Goal: Information Seeking & Learning: Learn about a topic

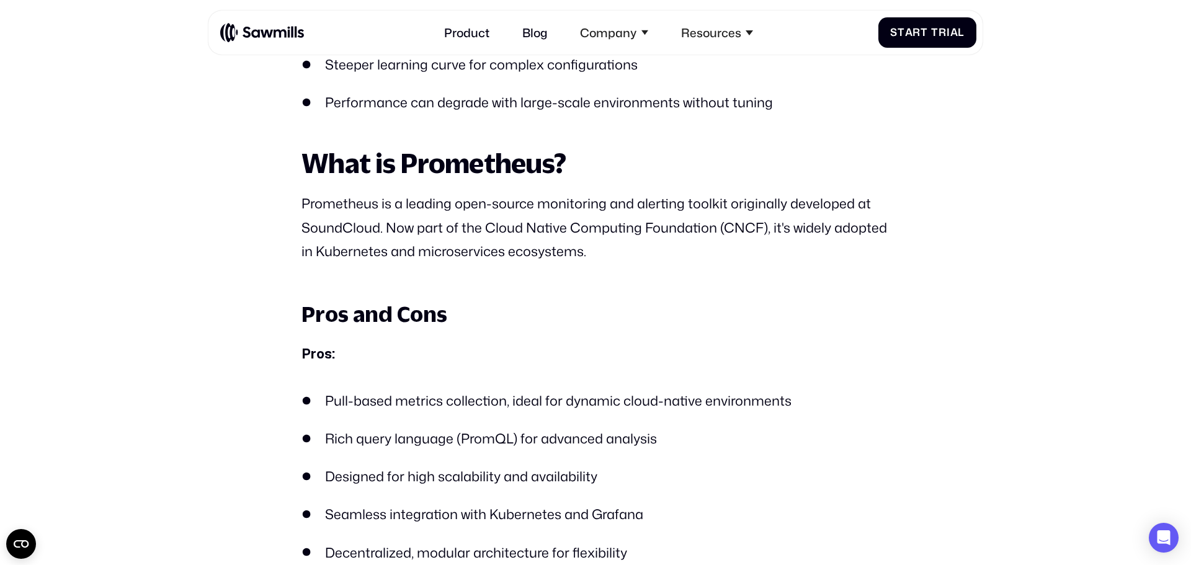
scroll to position [1499, 0]
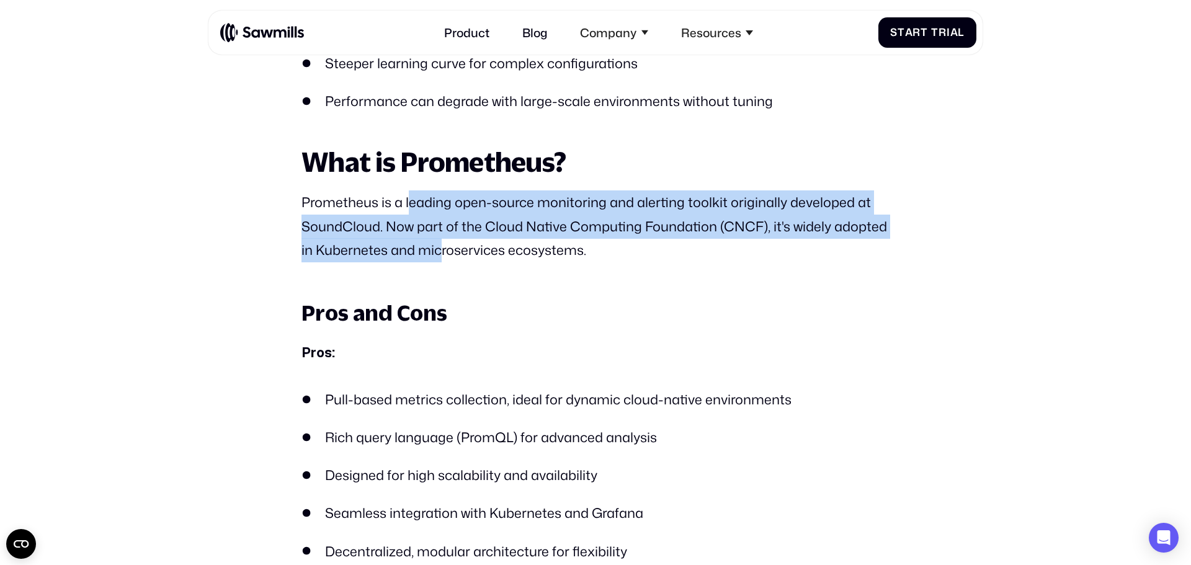
drag, startPoint x: 429, startPoint y: 238, endPoint x: 439, endPoint y: 251, distance: 15.9
click at [439, 251] on p "Prometheus is a leading open-source monitoring and alerting toolkit originally …" at bounding box center [596, 227] width 588 height 73
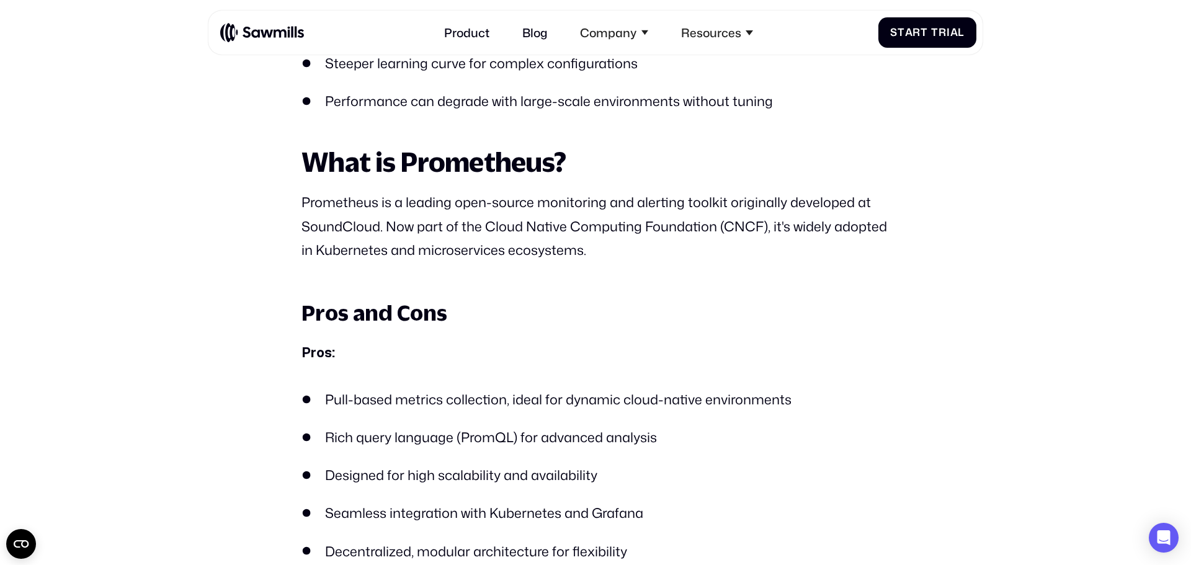
click at [626, 251] on p "Prometheus is a leading open-source monitoring and alerting toolkit originally …" at bounding box center [596, 227] width 588 height 73
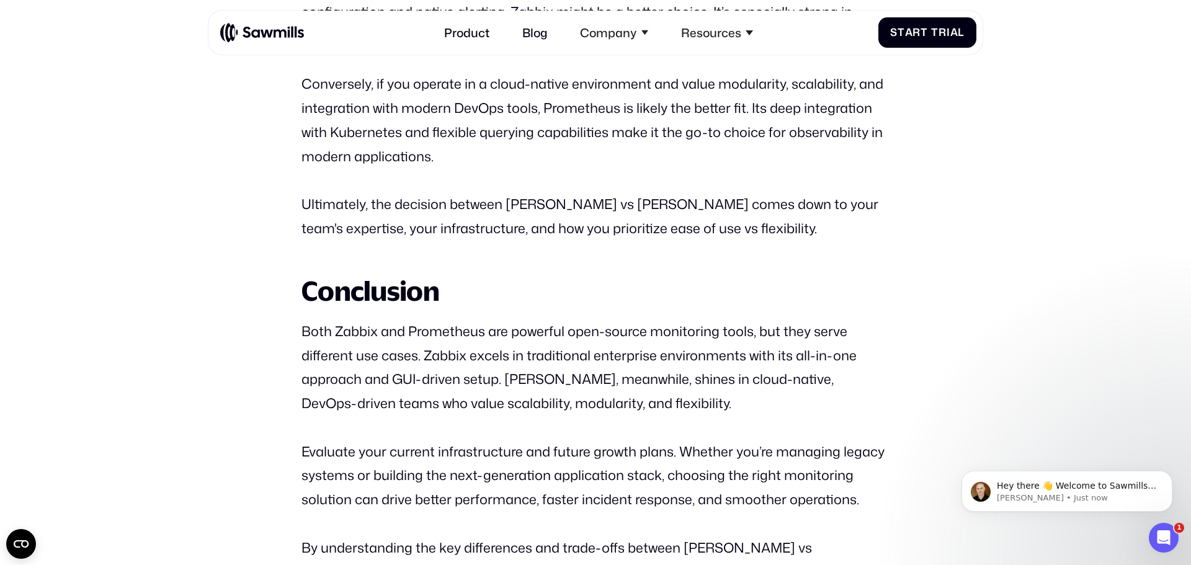
scroll to position [5090, 0]
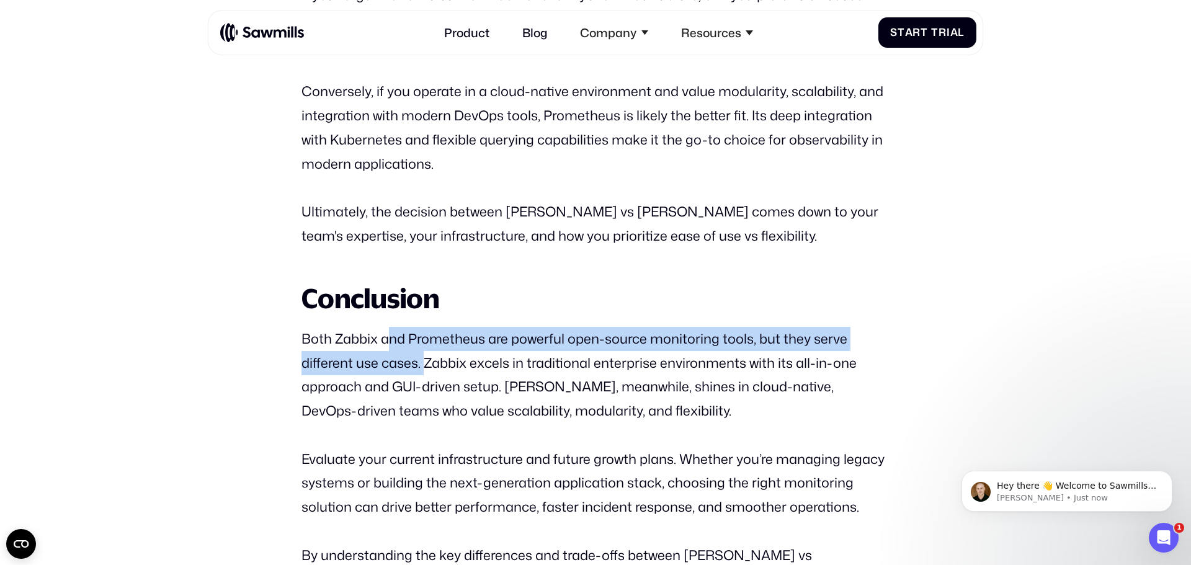
drag, startPoint x: 390, startPoint y: 269, endPoint x: 427, endPoint y: 315, distance: 59.1
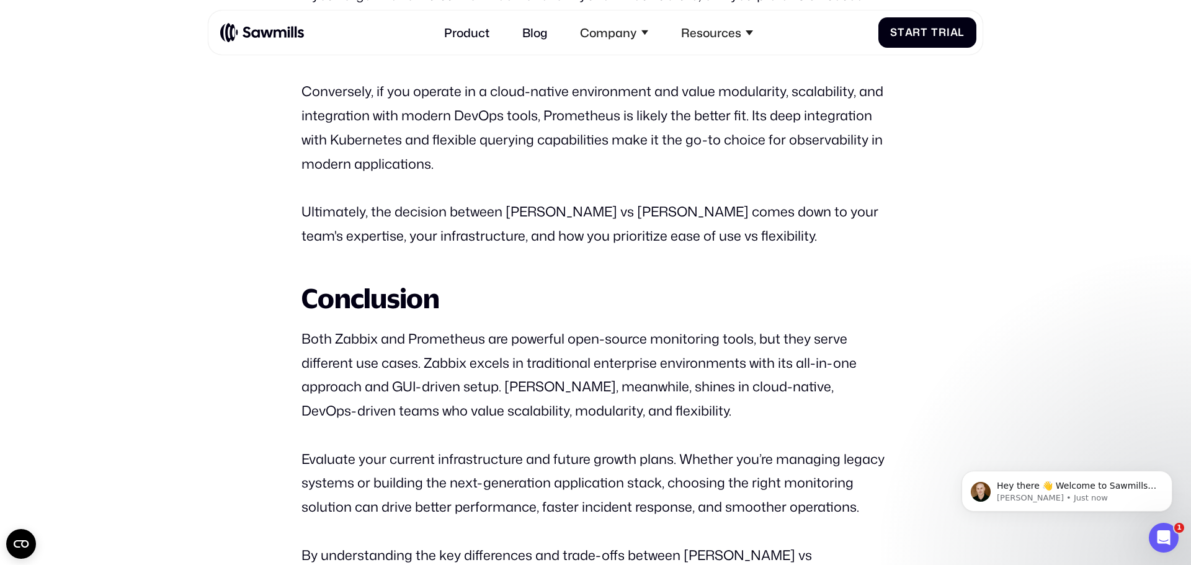
click at [448, 337] on p "Both Zabbix and Prometheus are powerful open-source monitoring tools, but they …" at bounding box center [596, 375] width 588 height 96
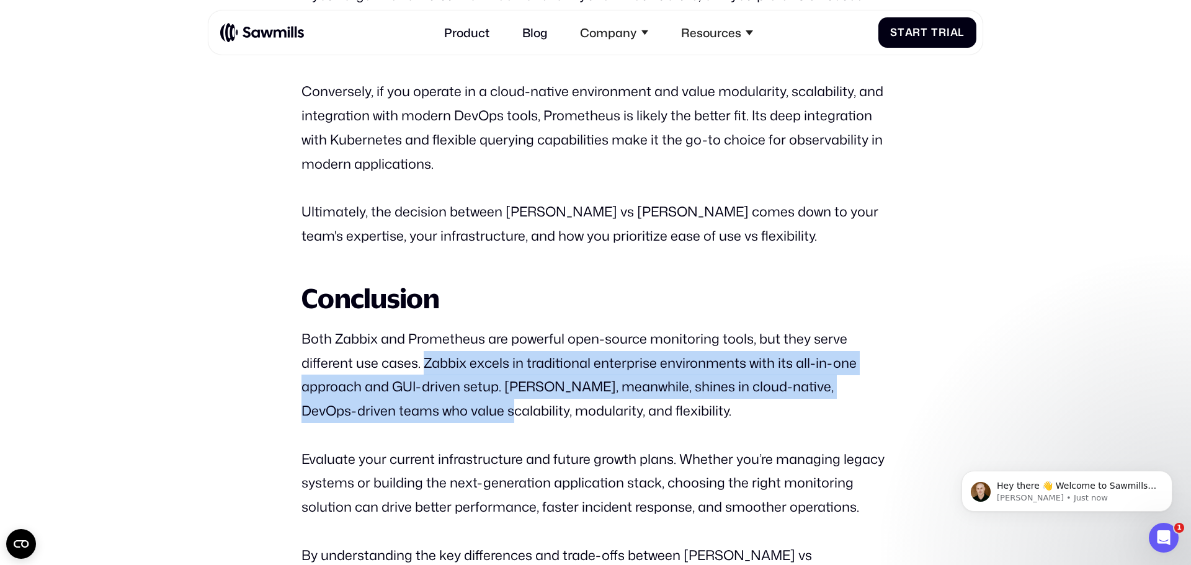
drag, startPoint x: 470, startPoint y: 354, endPoint x: 477, endPoint y: 363, distance: 11.0
click at [477, 363] on p "Both Zabbix and Prometheus are powerful open-source monitoring tools, but they …" at bounding box center [596, 375] width 588 height 96
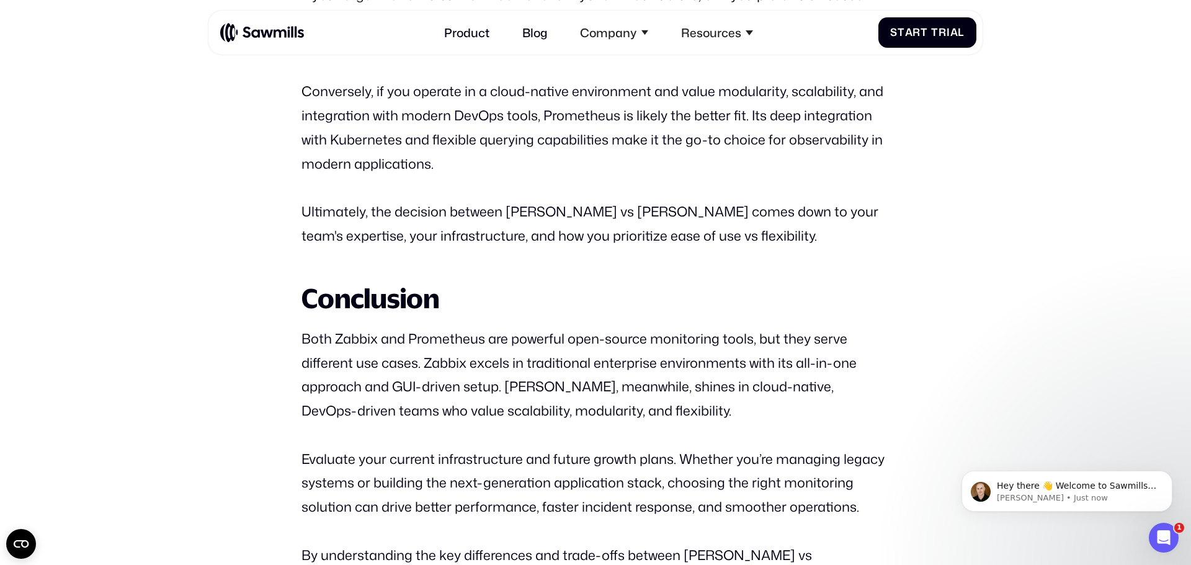
click at [644, 447] on p "Evaluate your current infrastructure and future growth plans. Whether you’re ma…" at bounding box center [596, 483] width 588 height 73
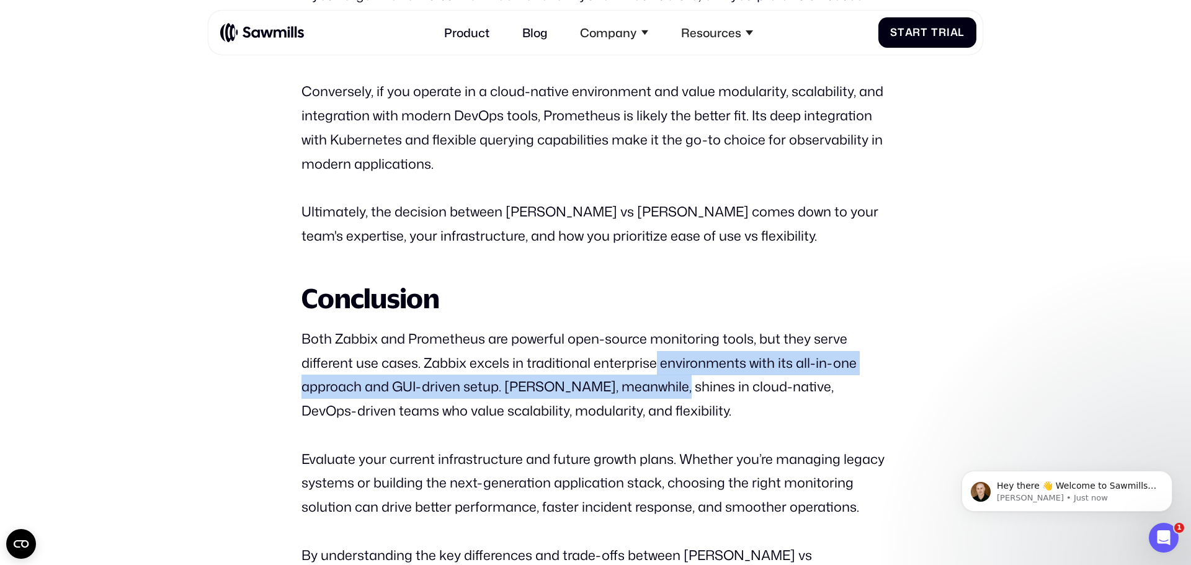
drag, startPoint x: 655, startPoint y: 314, endPoint x: 679, endPoint y: 347, distance: 40.5
click at [679, 346] on p "Both Zabbix and Prometheus are powerful open-source monitoring tools, but they …" at bounding box center [596, 375] width 588 height 96
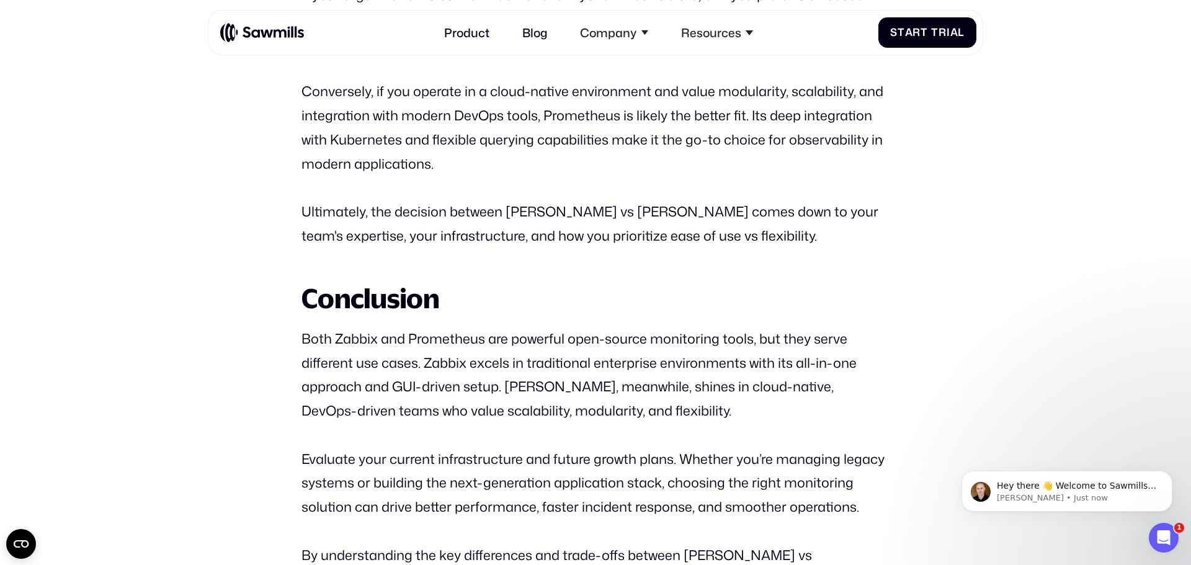
click at [694, 364] on p "Both Zabbix and Prometheus are powerful open-source monitoring tools, but they …" at bounding box center [596, 375] width 588 height 96
